Goal: Task Accomplishment & Management: Manage account settings

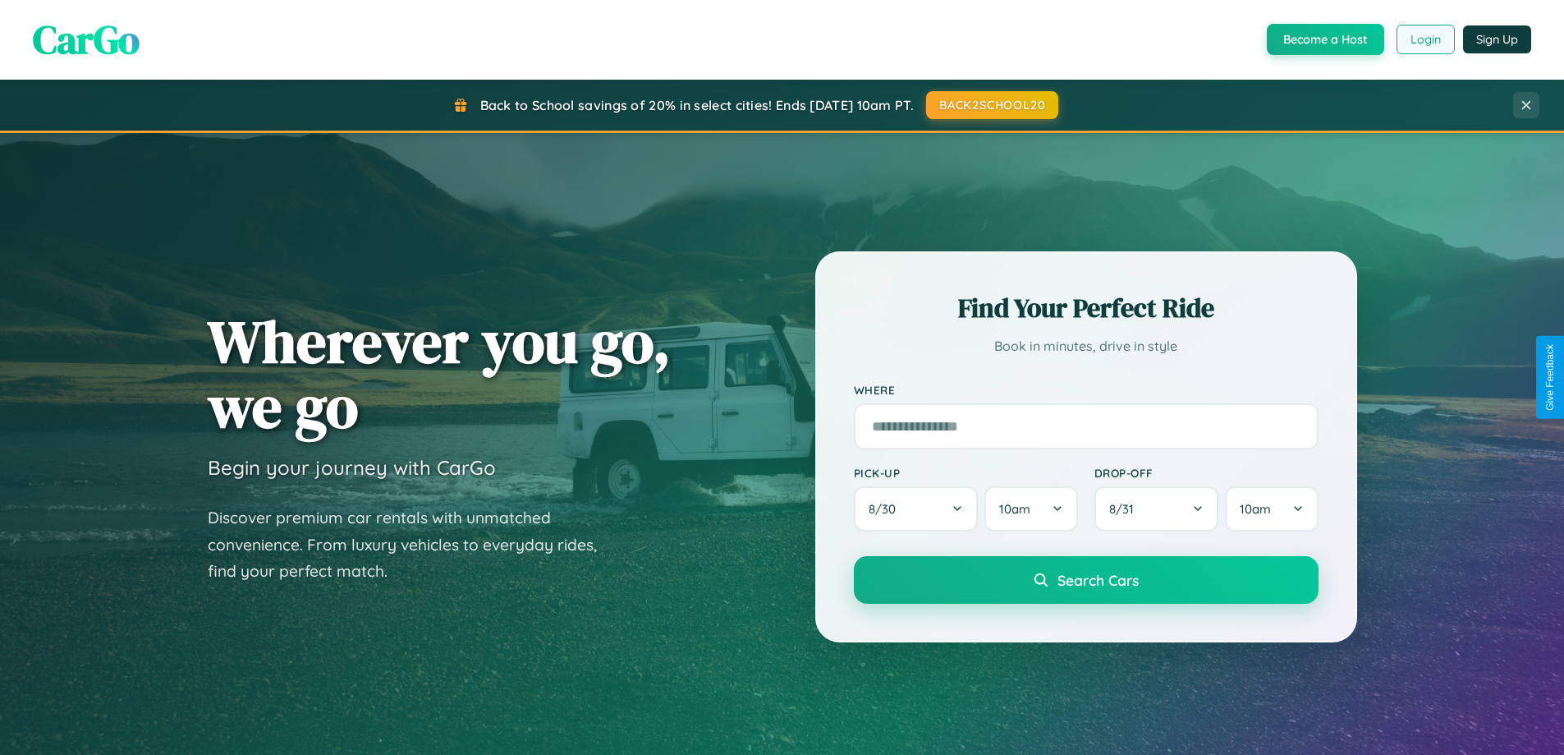
click at [1425, 39] on button "Login" at bounding box center [1426, 40] width 58 height 30
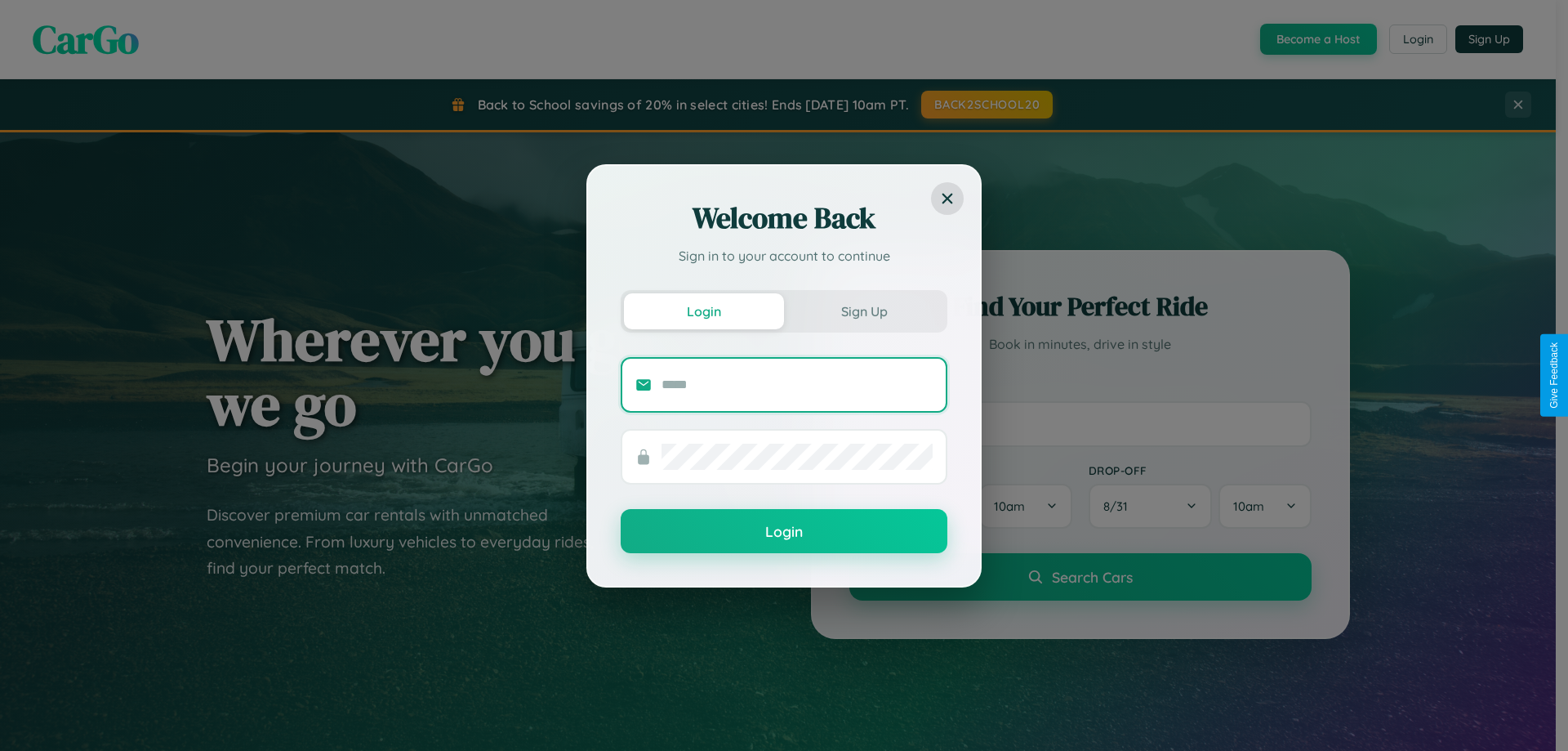
click at [796, 384] on input "text" at bounding box center [796, 385] width 271 height 26
type input "**********"
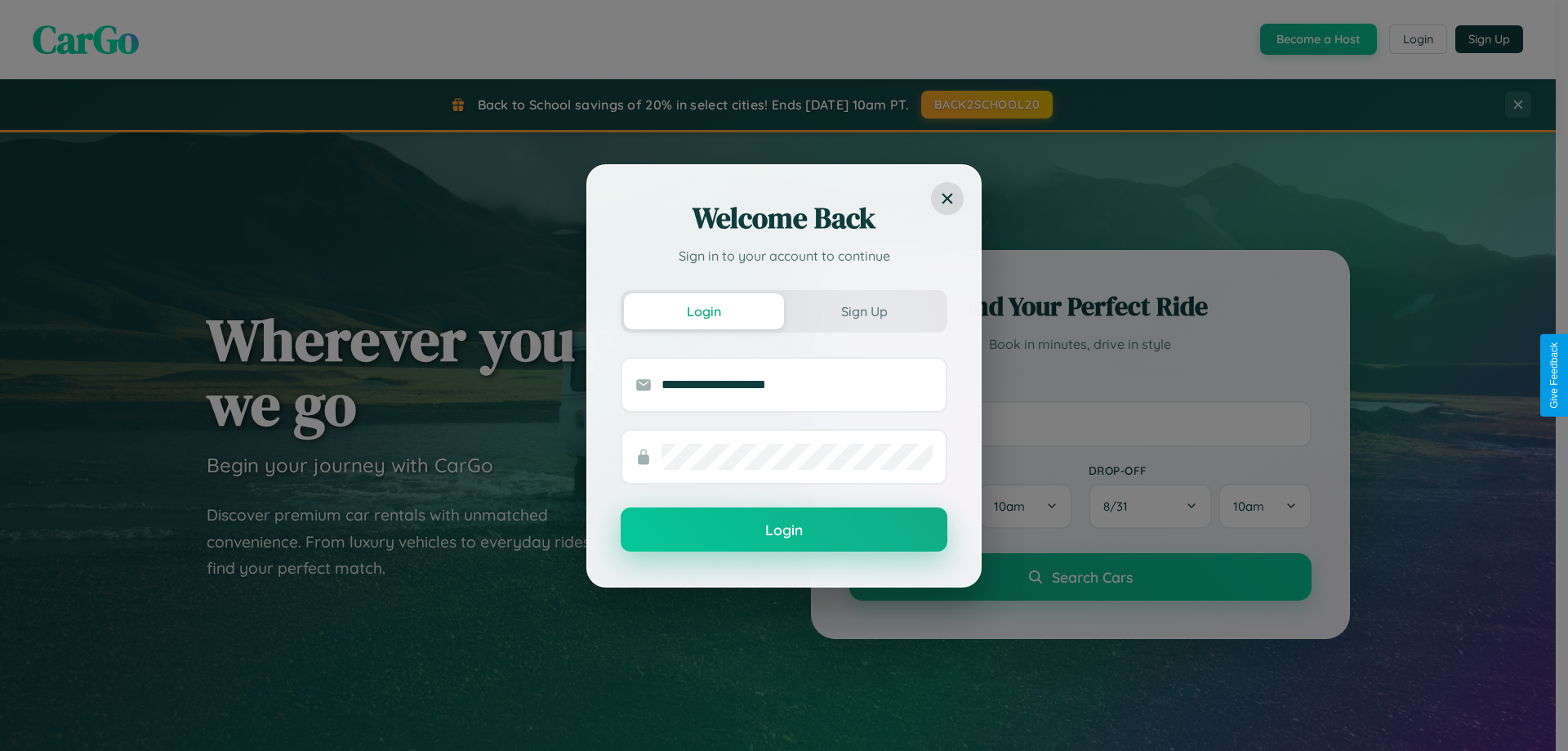
click at [784, 530] on button "Login" at bounding box center [784, 529] width 326 height 44
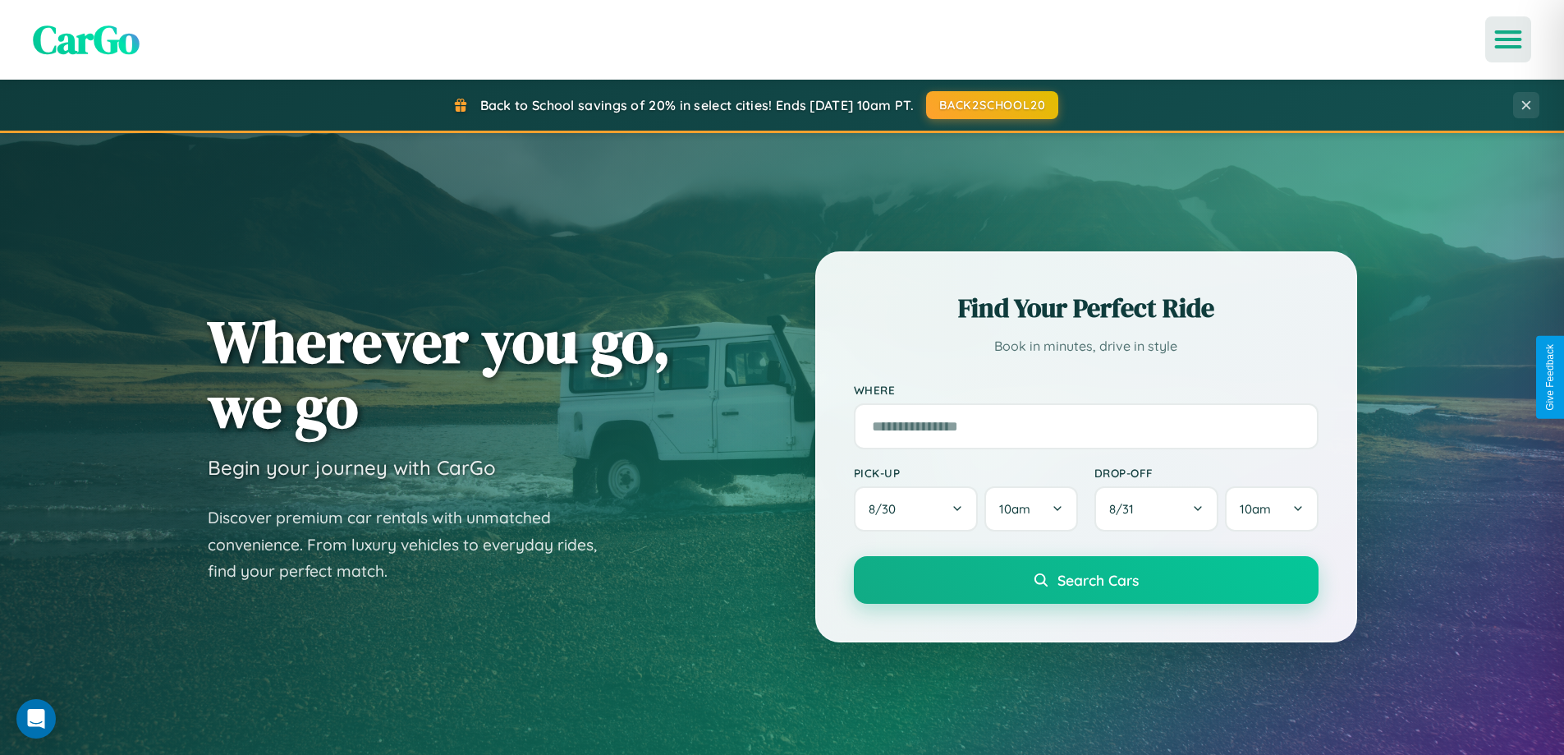
click at [1508, 39] on icon "Open menu" at bounding box center [1509, 39] width 24 height 15
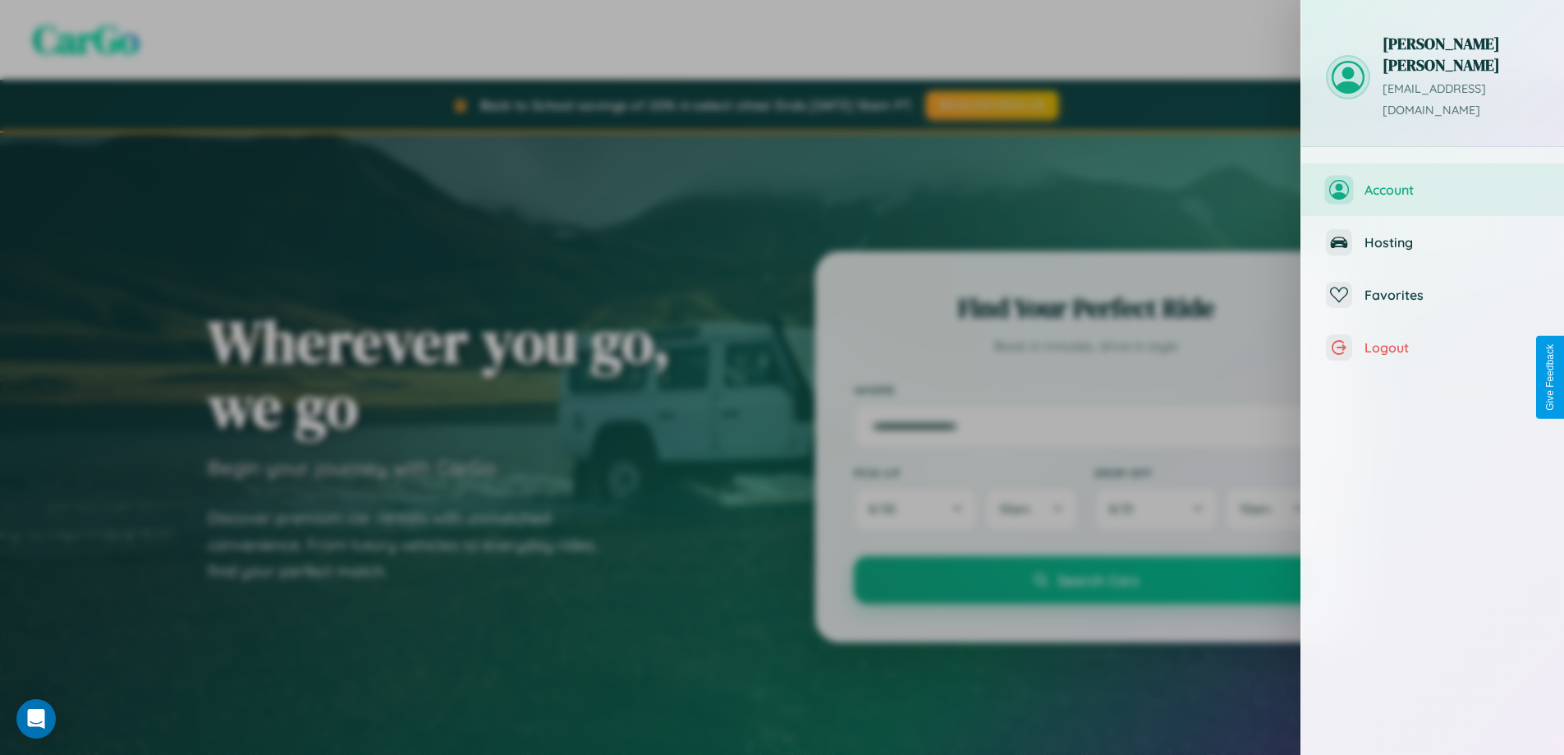
click at [1433, 181] on span "Account" at bounding box center [1452, 189] width 175 height 16
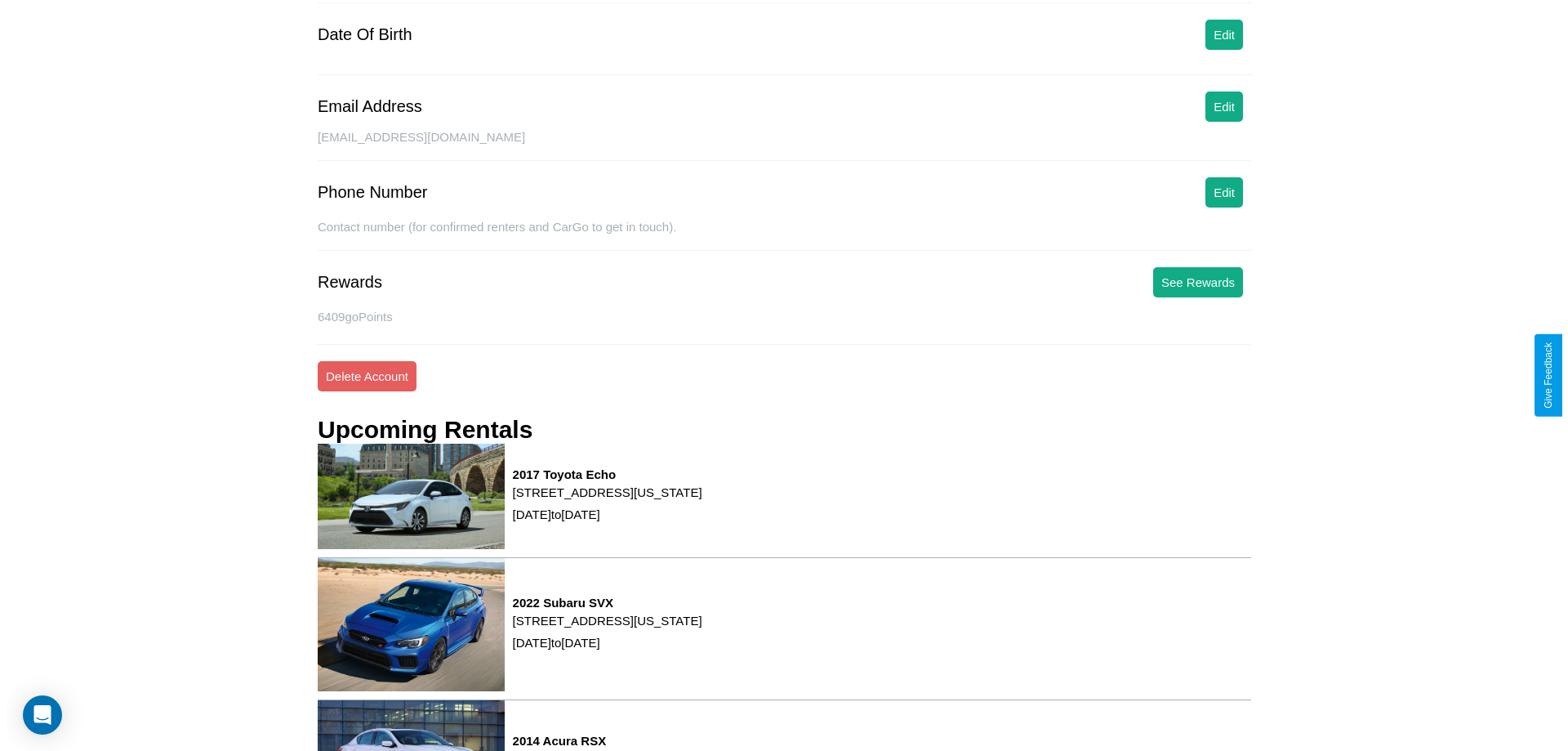
scroll to position [208, 0]
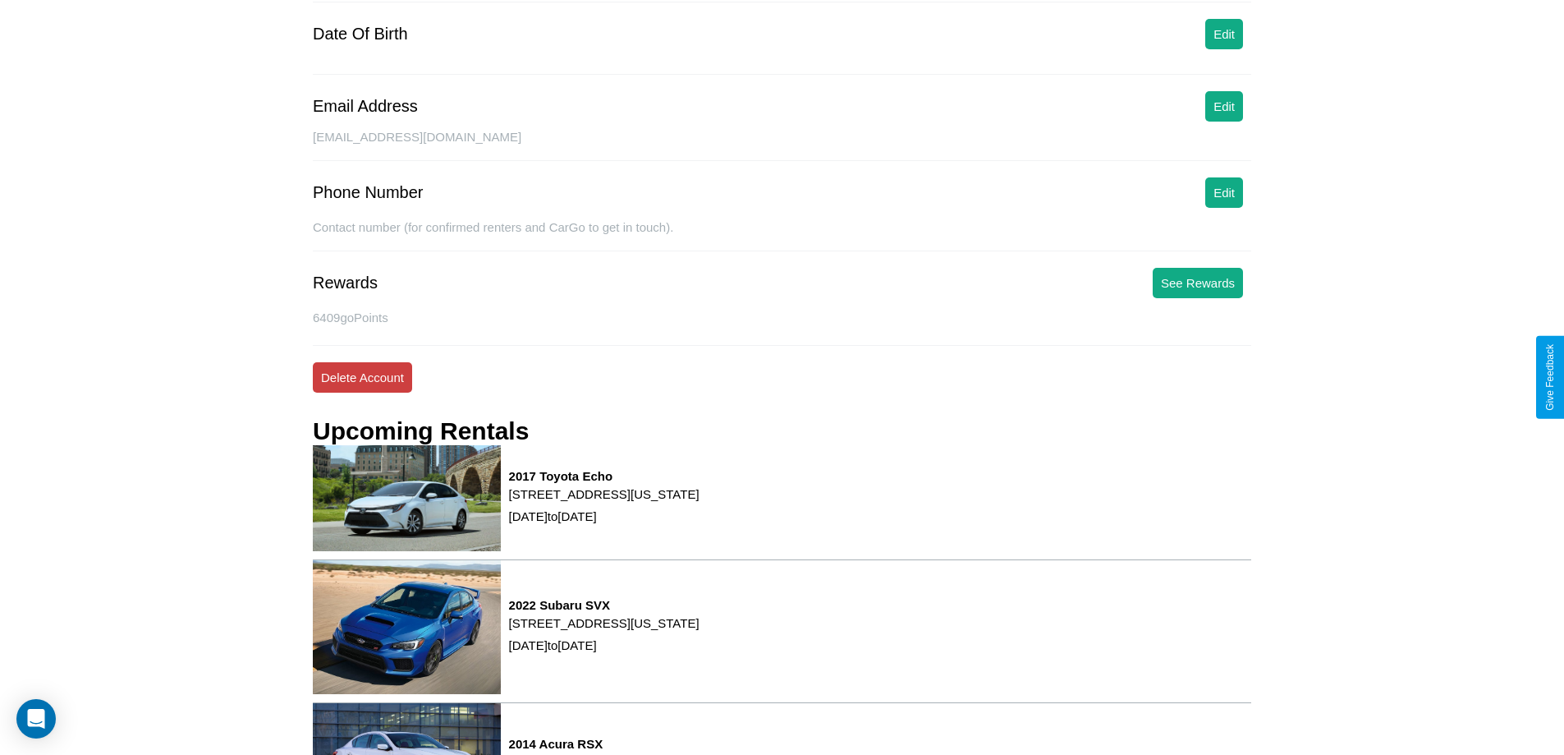
click at [362, 377] on button "Delete Account" at bounding box center [362, 377] width 99 height 30
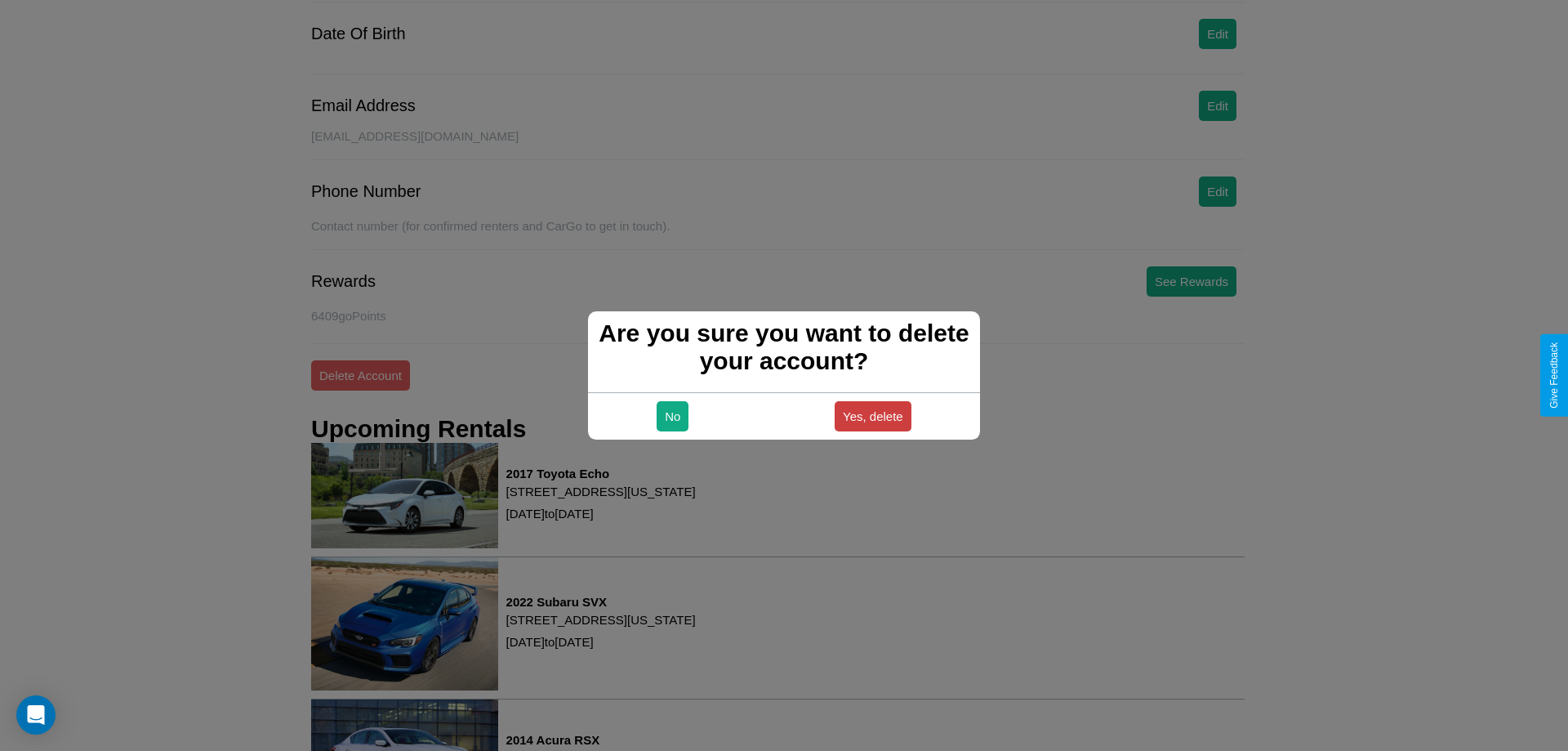
click at [872, 416] on button "Yes, delete" at bounding box center [872, 416] width 77 height 30
